Goal: Understand process/instructions: Learn about a topic

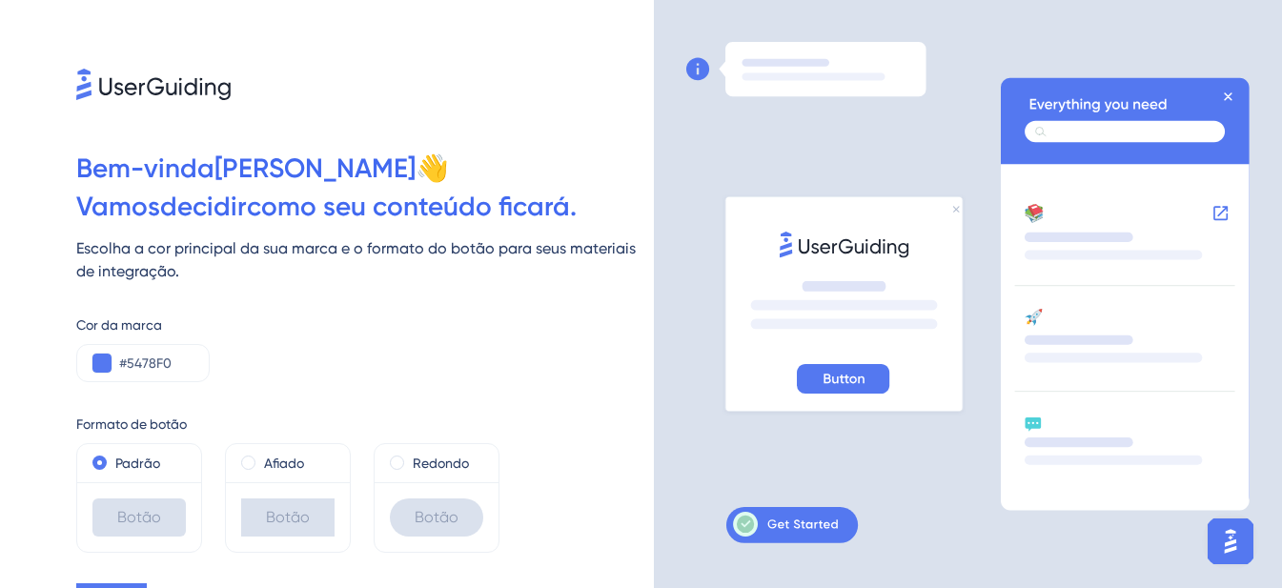
click at [0, 0] on div "Bem-vinda [PERSON_NAME] 👋" at bounding box center [0, 0] width 0 height 0
drag, startPoint x: 58, startPoint y: 375, endPoint x: 33, endPoint y: 385, distance: 26.9
click at [0, 0] on div "Bem-vinda [PERSON_NAME] 👋 Vamos decidir como seu conteúdo ficará. Escolha a cor…" at bounding box center [0, 0] width 0 height 0
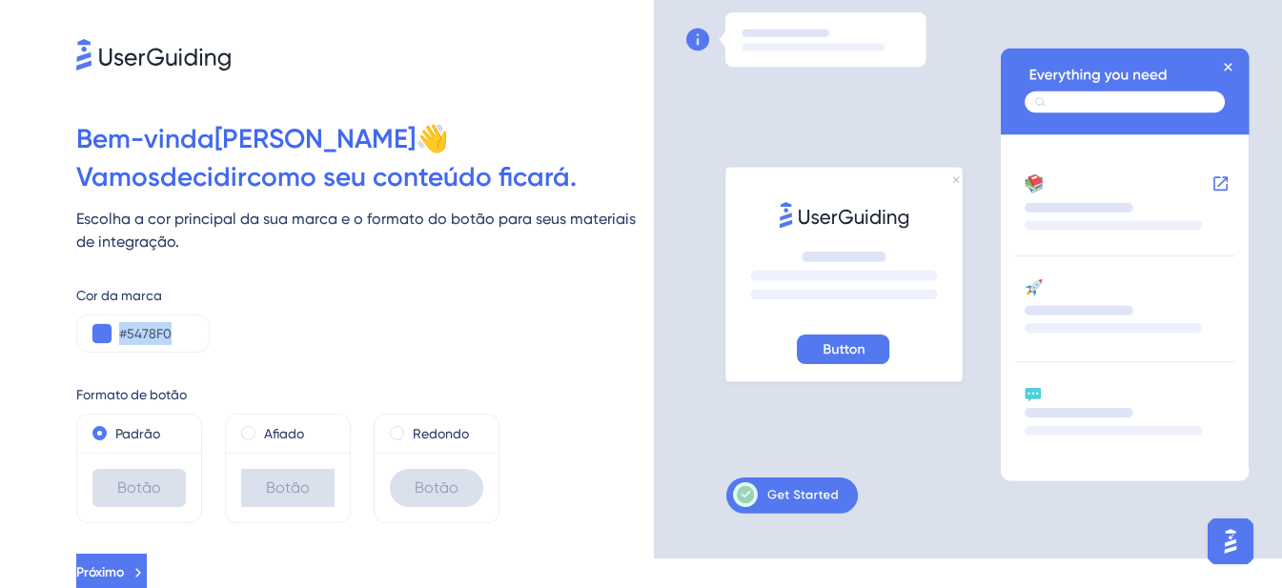
scroll to position [33, 0]
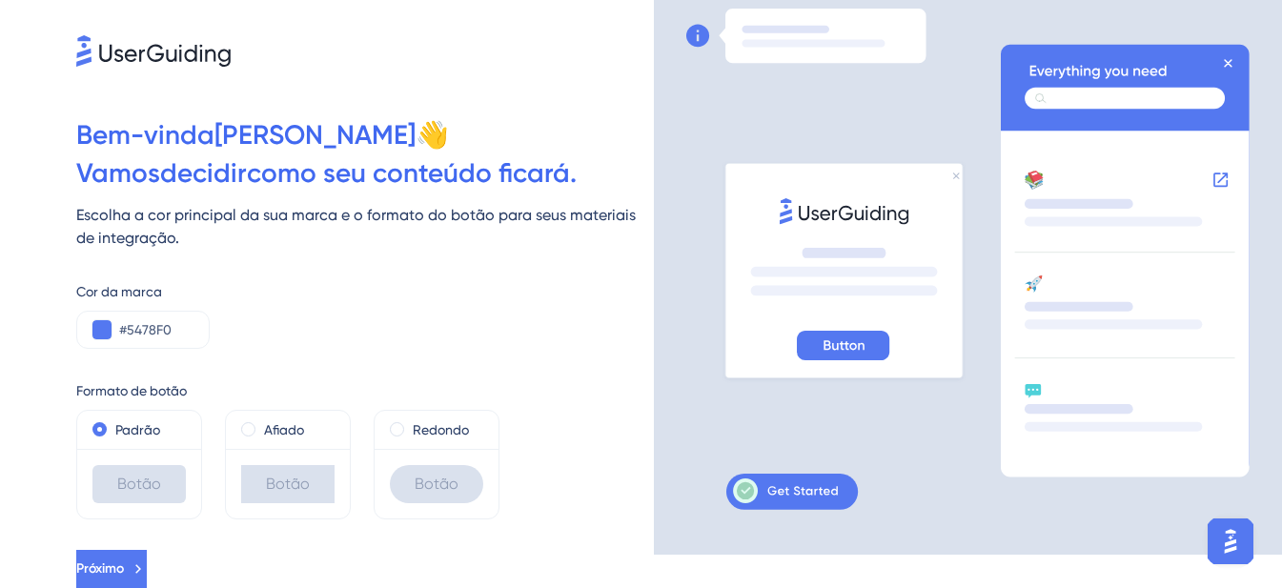
click at [149, 492] on font "Botão" at bounding box center [139, 484] width 44 height 18
click at [147, 569] on button "Próximo" at bounding box center [111, 569] width 71 height 38
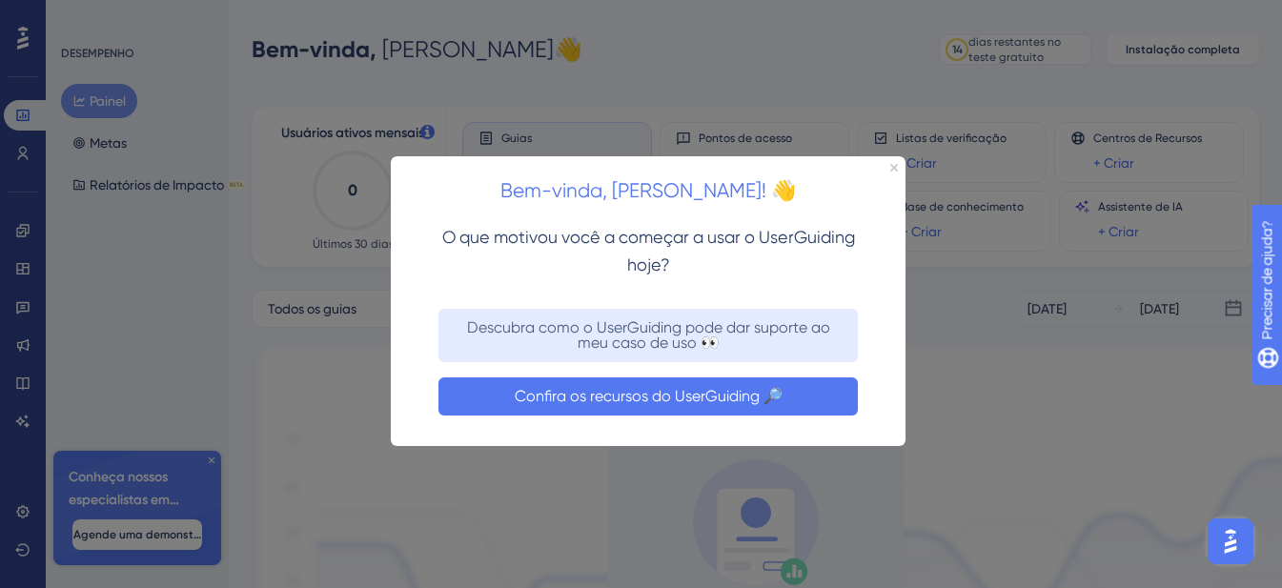
click at [776, 388] on font "Confira os recursos do UserGuiding 🔎" at bounding box center [649, 395] width 268 height 18
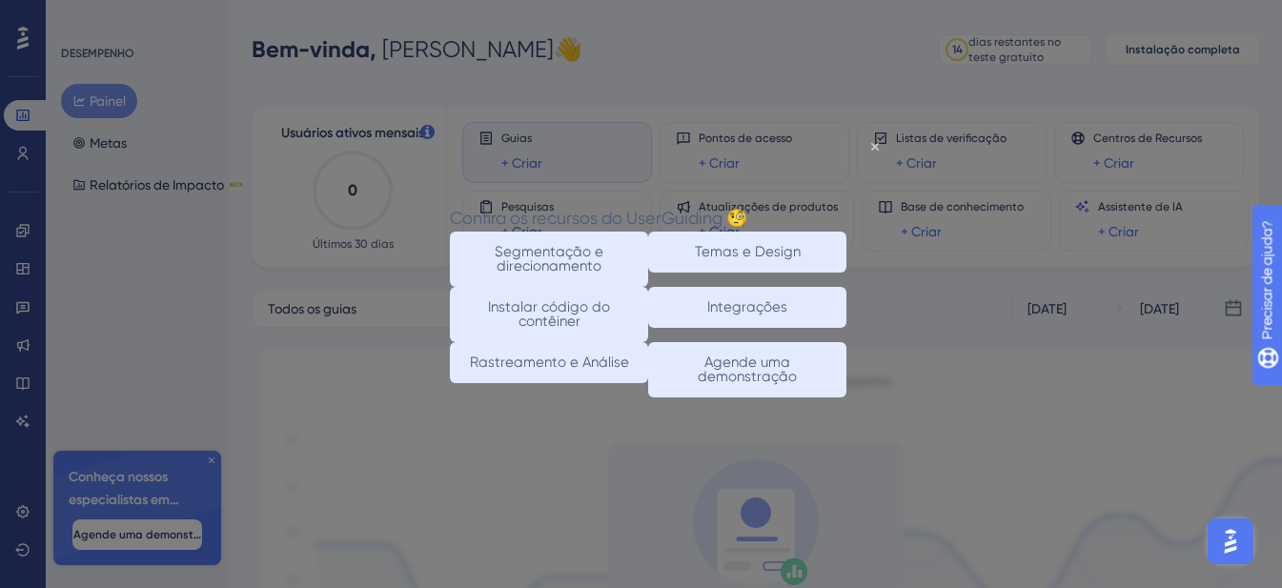
click at [944, 376] on div at bounding box center [641, 294] width 1282 height 588
click at [874, 146] on icon "Fechar visualização" at bounding box center [875, 147] width 8 height 8
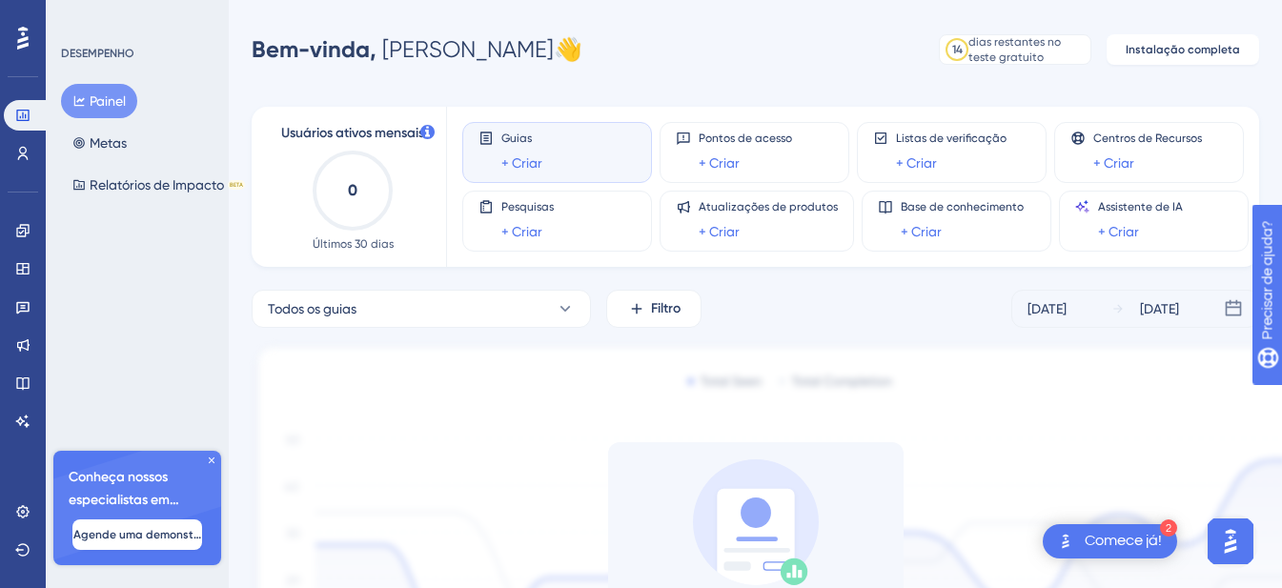
click at [463, 404] on img at bounding box center [785, 543] width 1067 height 401
